Goal: Task Accomplishment & Management: Manage account settings

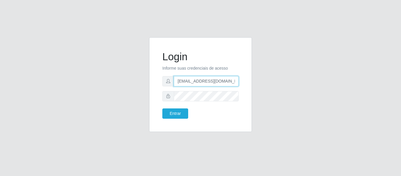
click at [217, 78] on input "[EMAIL_ADDRESS][DOMAIN_NAME]" at bounding box center [206, 81] width 65 height 10
paste input "[PERSON_NAME]"
type input "[PERSON_NAME][EMAIL_ADDRESS][DOMAIN_NAME]"
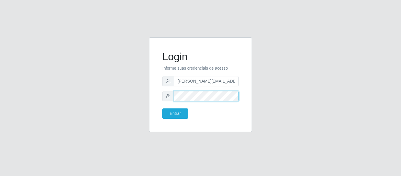
click at [160, 95] on div "Login Informe suas credenciais de acesso [PERSON_NAME][EMAIL_ADDRESS][DOMAIN_NA…" at bounding box center [201, 85] width 88 height 80
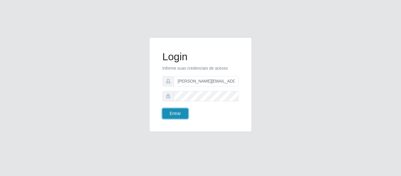
click at [177, 114] on button "Entrar" at bounding box center [175, 113] width 26 height 10
